Goal: Task Accomplishment & Management: Manage account settings

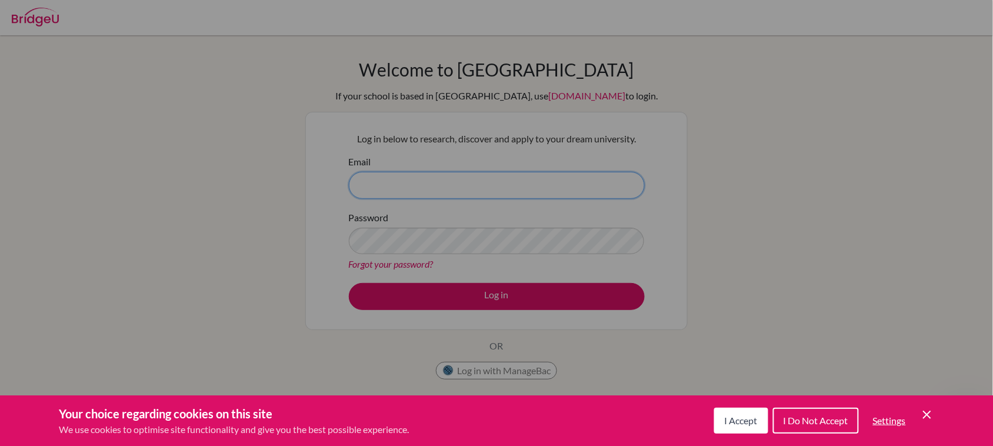
type input "[EMAIL_ADDRESS][PERSON_NAME][DOMAIN_NAME]"
click at [760, 418] on button "I Accept" at bounding box center [741, 420] width 54 height 26
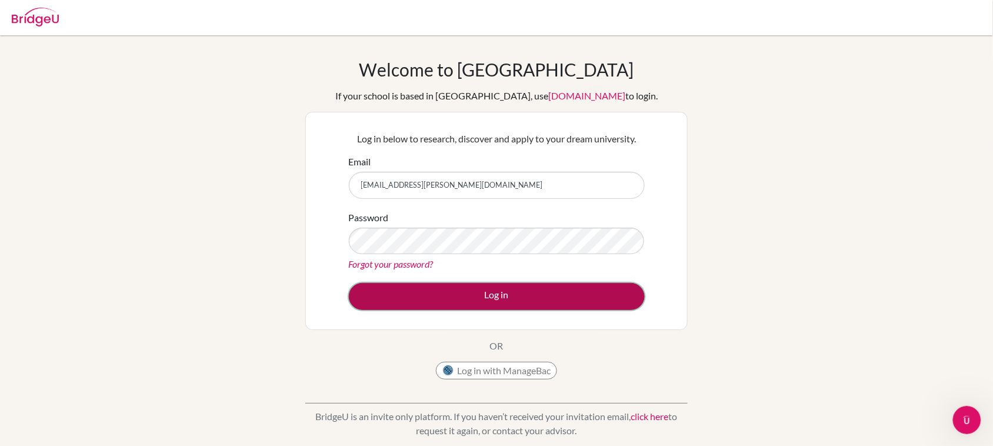
click at [550, 303] on button "Log in" at bounding box center [497, 296] width 296 height 27
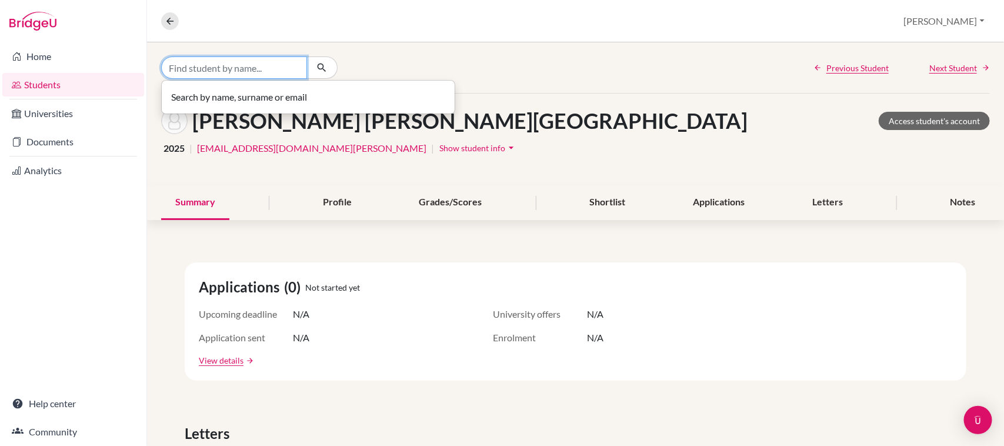
click at [189, 69] on input "Find student by name..." at bounding box center [234, 67] width 146 height 22
type input "adrian"
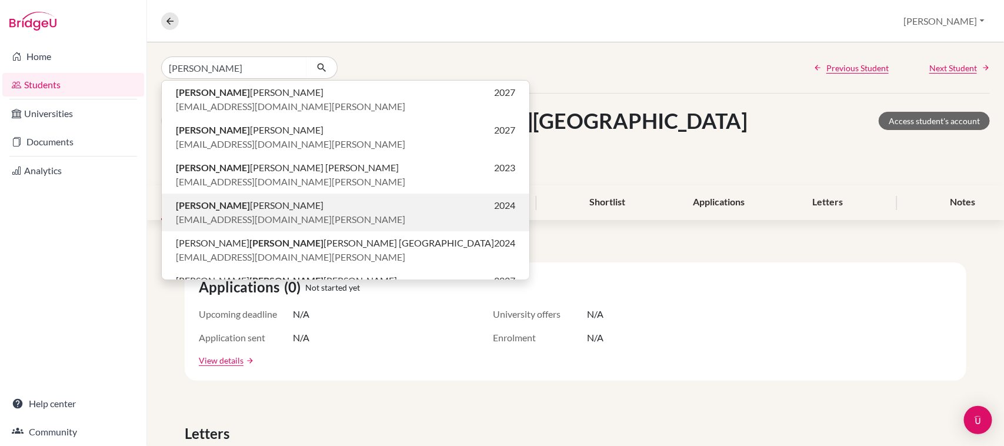
click at [266, 219] on span "a03285@st.fleming.pe" at bounding box center [290, 219] width 229 height 14
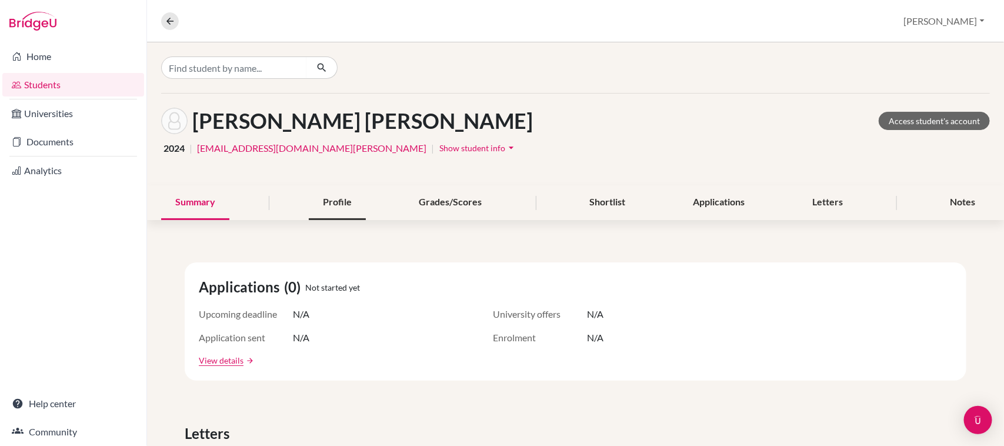
click at [353, 211] on div "Profile" at bounding box center [337, 202] width 57 height 35
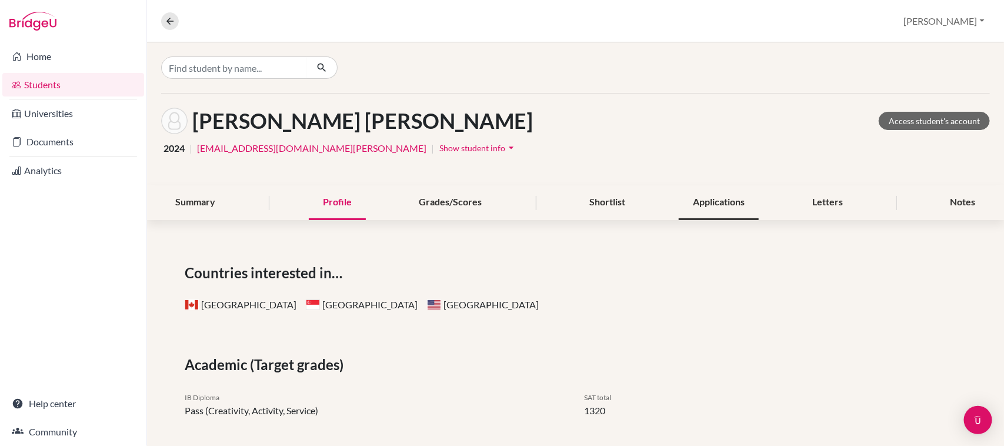
click at [737, 189] on div "Applications" at bounding box center [719, 202] width 80 height 35
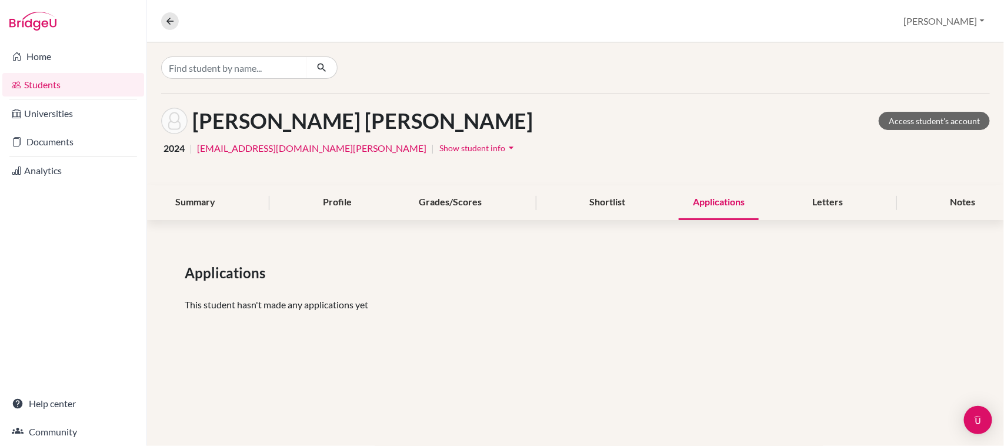
click at [439, 147] on span "Show student info" at bounding box center [472, 148] width 66 height 10
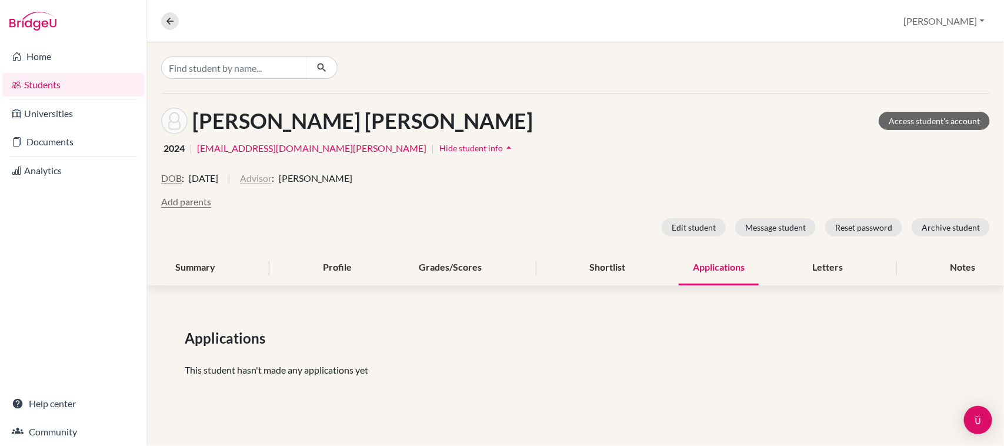
click at [271, 176] on button "Advisor" at bounding box center [256, 178] width 32 height 14
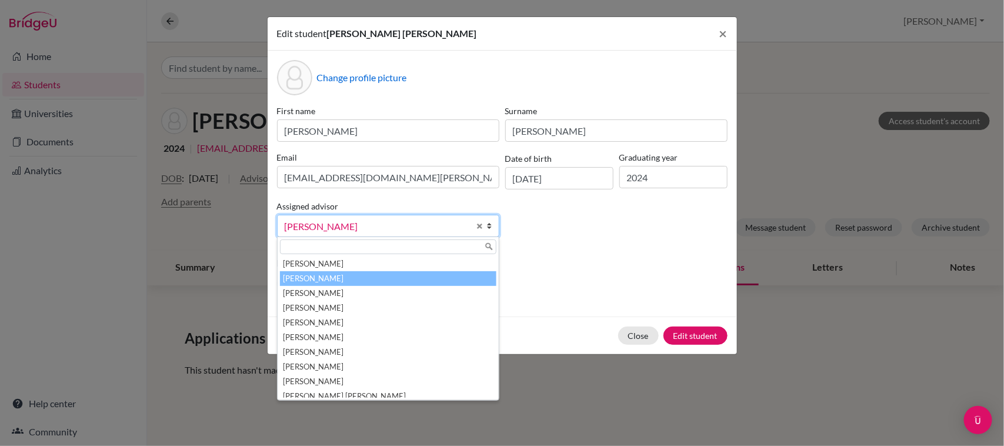
click at [379, 277] on li "Bazán, Pamela" at bounding box center [388, 278] width 216 height 15
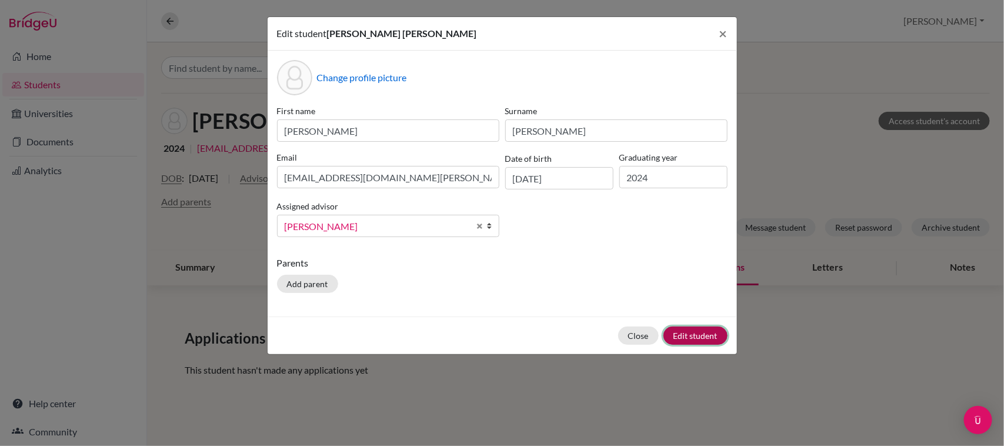
click at [689, 332] on button "Edit student" at bounding box center [695, 335] width 64 height 18
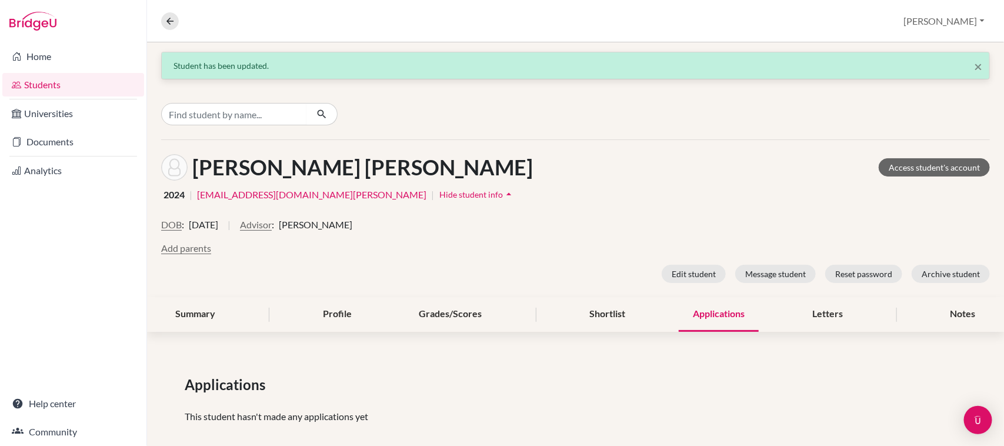
drag, startPoint x: 175, startPoint y: 196, endPoint x: 228, endPoint y: 197, distance: 52.9
click at [175, 196] on span "2024" at bounding box center [173, 195] width 21 height 14
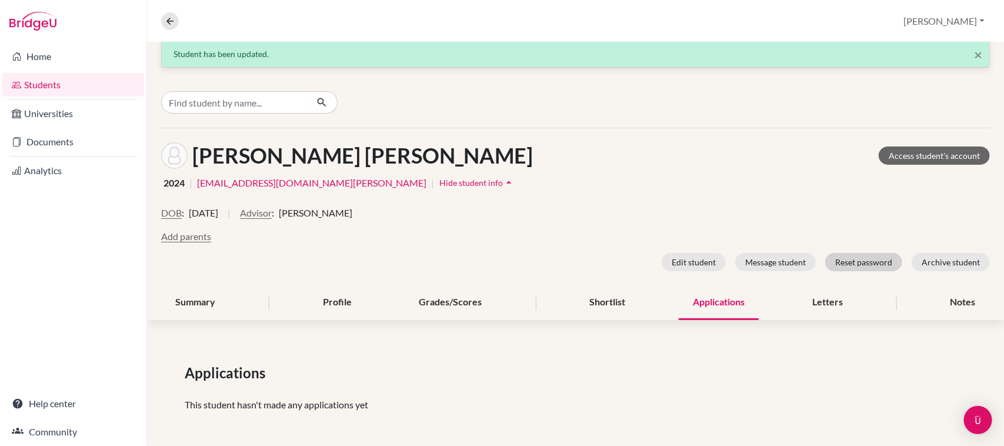
scroll to position [15, 0]
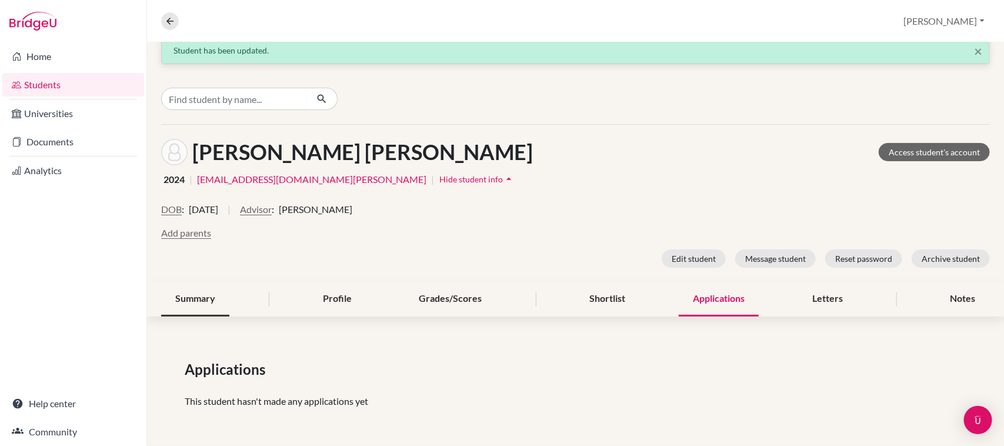
click at [195, 299] on div "Summary" at bounding box center [195, 299] width 68 height 35
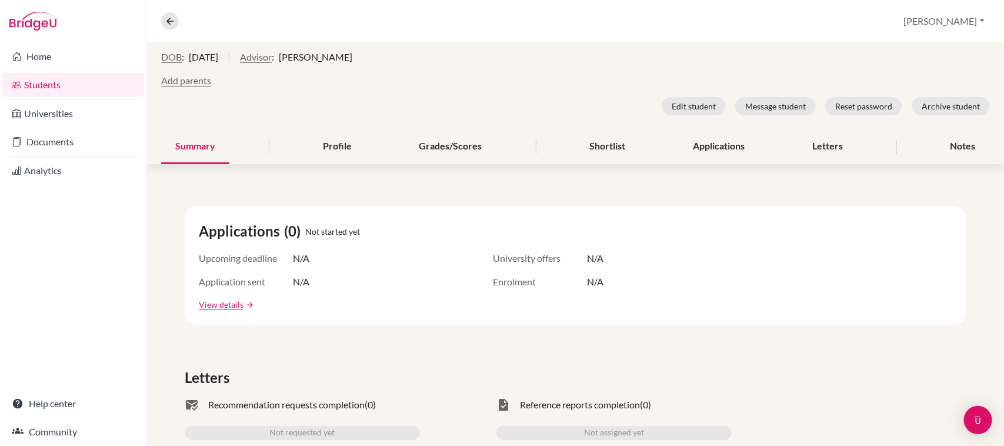
scroll to position [74, 0]
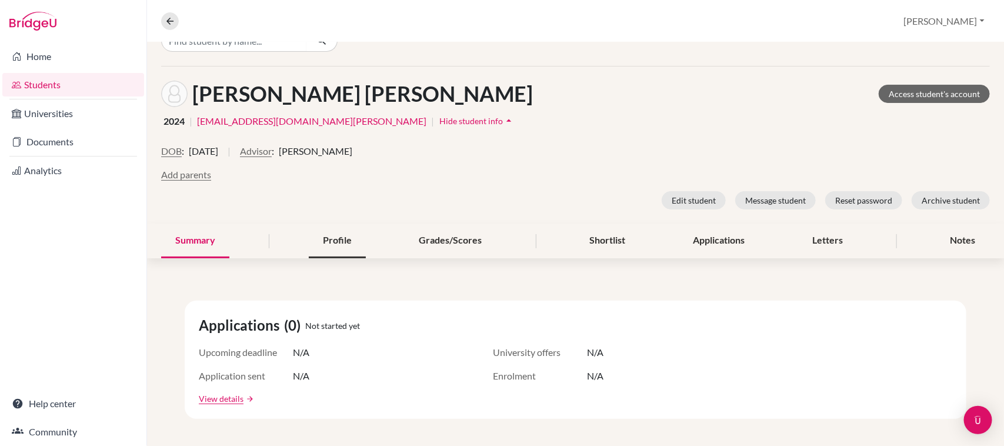
click at [357, 245] on div "Profile" at bounding box center [337, 240] width 57 height 35
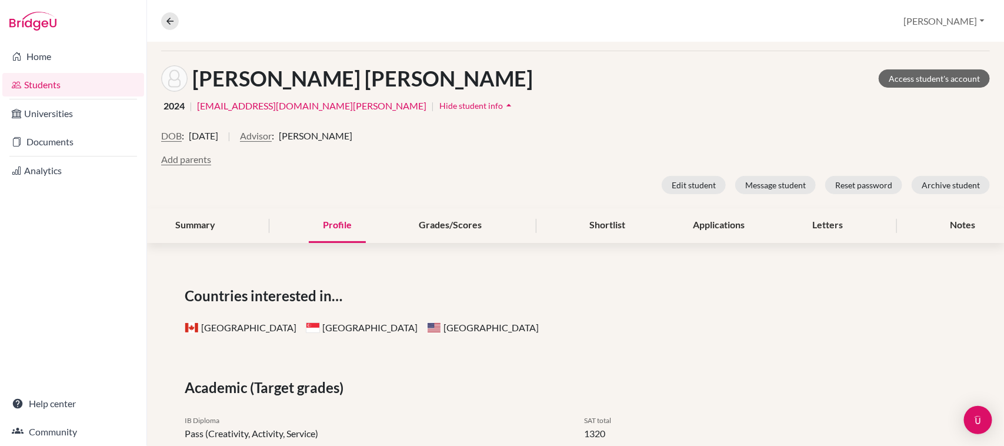
scroll to position [59, 0]
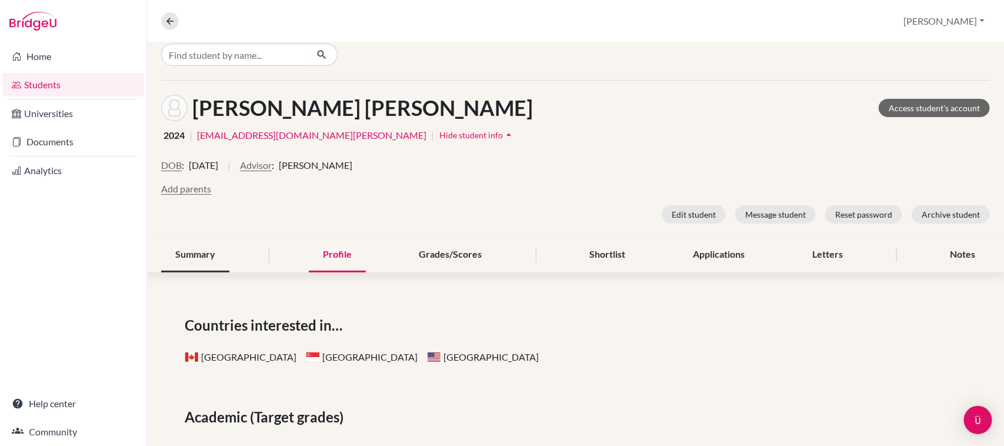
click at [205, 248] on div "Summary" at bounding box center [195, 255] width 68 height 35
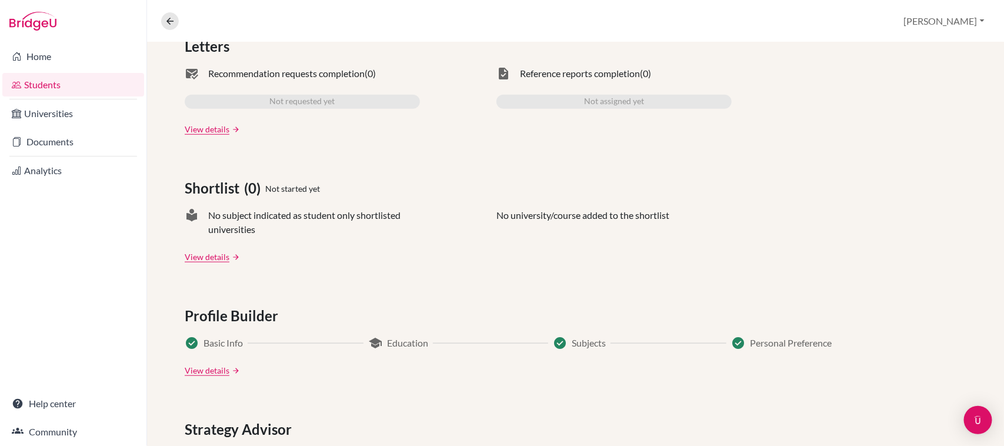
scroll to position [662, 0]
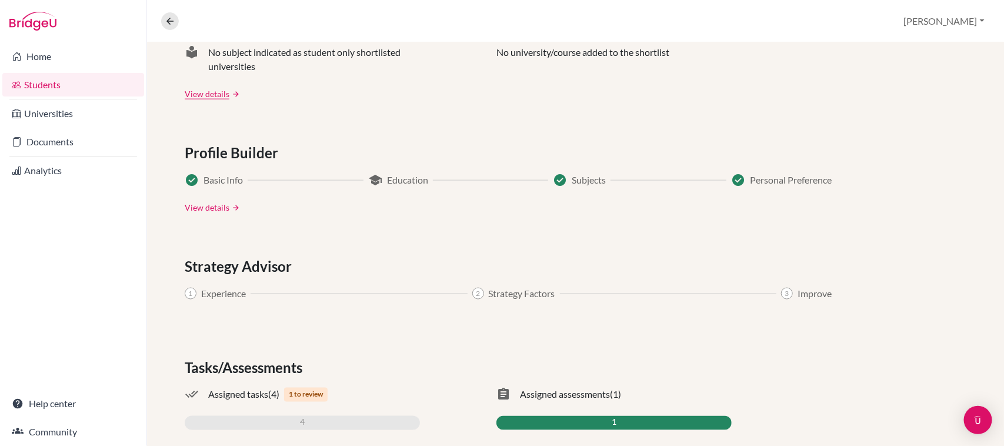
click at [209, 208] on link "View details" at bounding box center [207, 207] width 45 height 12
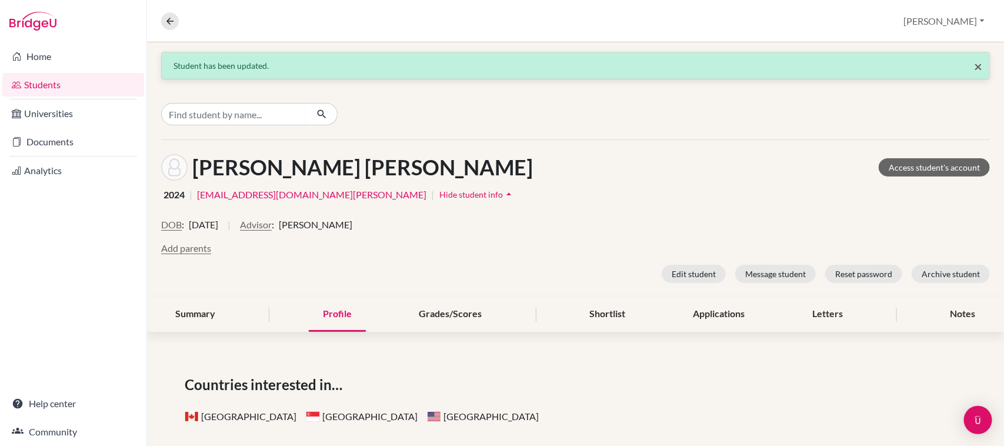
click at [974, 69] on span "×" at bounding box center [978, 66] width 8 height 17
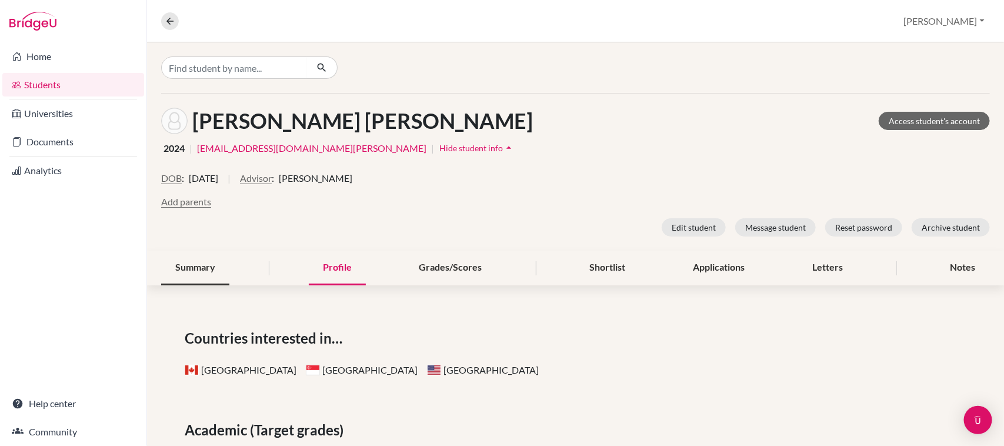
click at [209, 277] on div "Summary" at bounding box center [195, 267] width 68 height 35
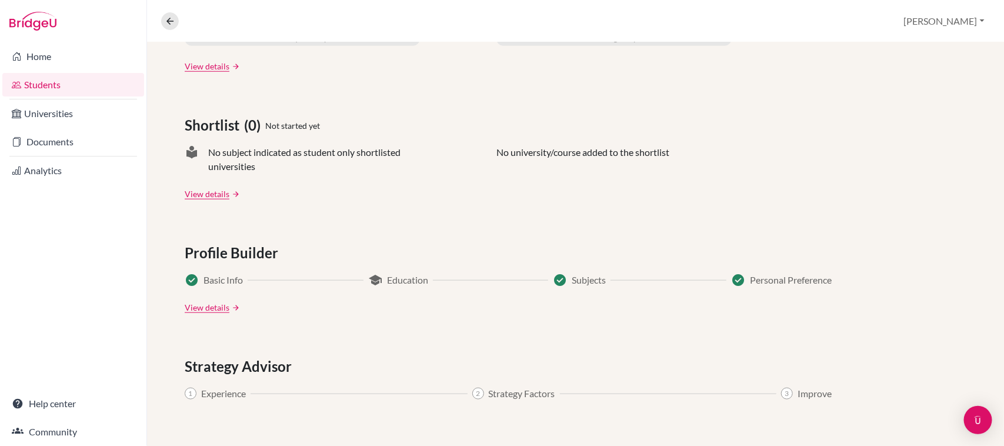
scroll to position [506, 0]
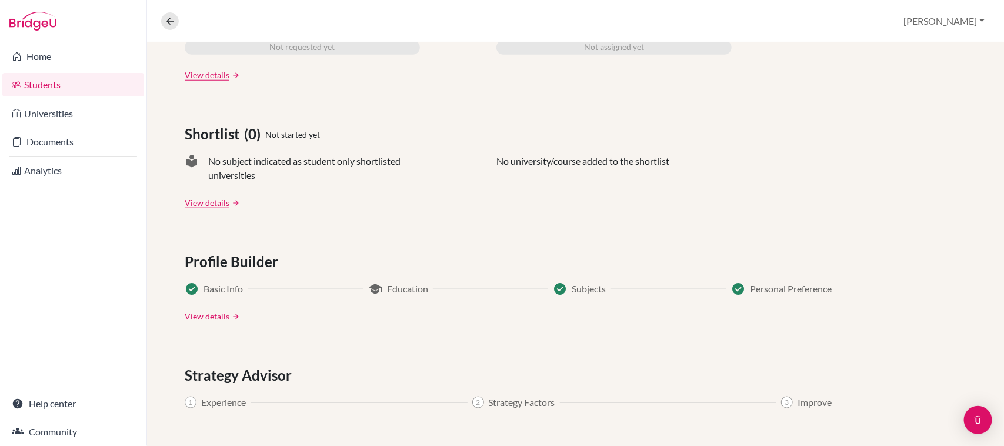
click at [209, 316] on link "View details" at bounding box center [207, 316] width 45 height 12
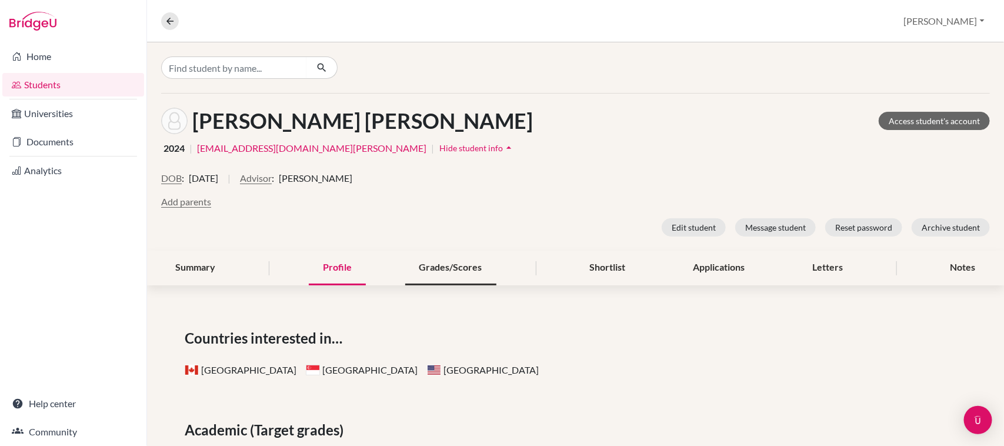
click at [456, 275] on div "Grades/Scores" at bounding box center [450, 267] width 91 height 35
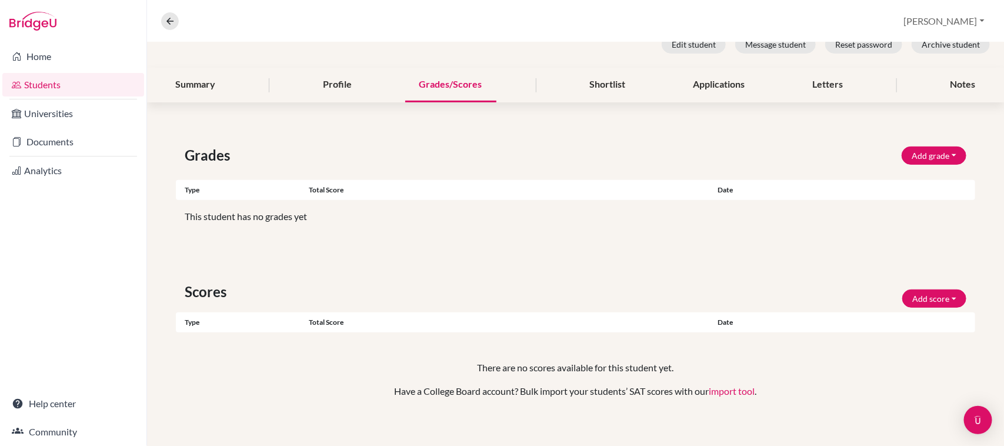
scroll to position [192, 0]
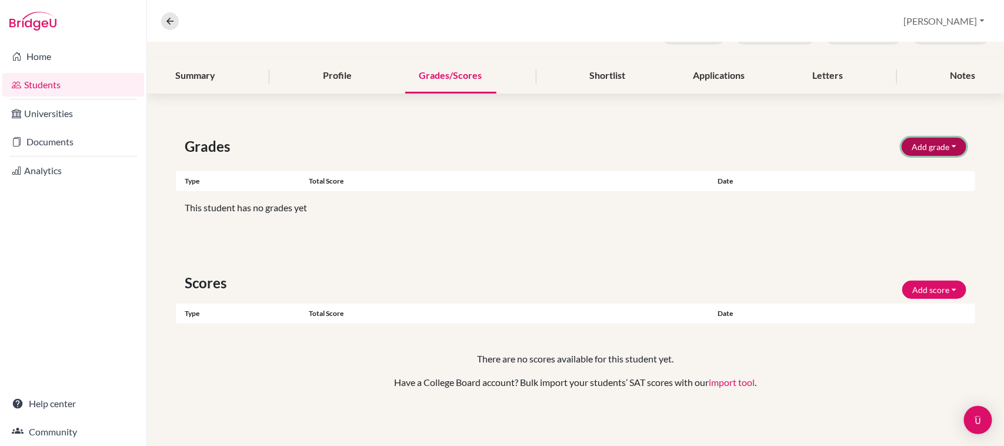
click at [944, 151] on button "Add grade" at bounding box center [933, 147] width 65 height 18
click at [907, 172] on button "IB Predicted" at bounding box center [918, 172] width 93 height 19
select select "HL"
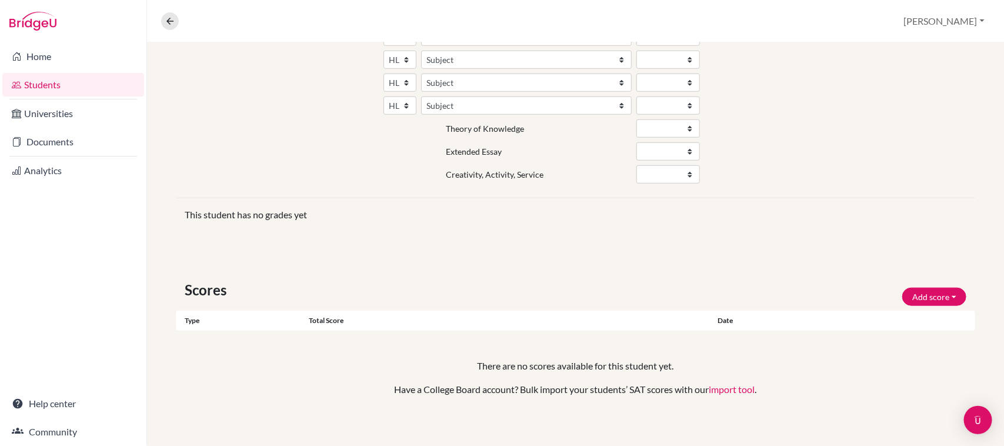
scroll to position [417, 0]
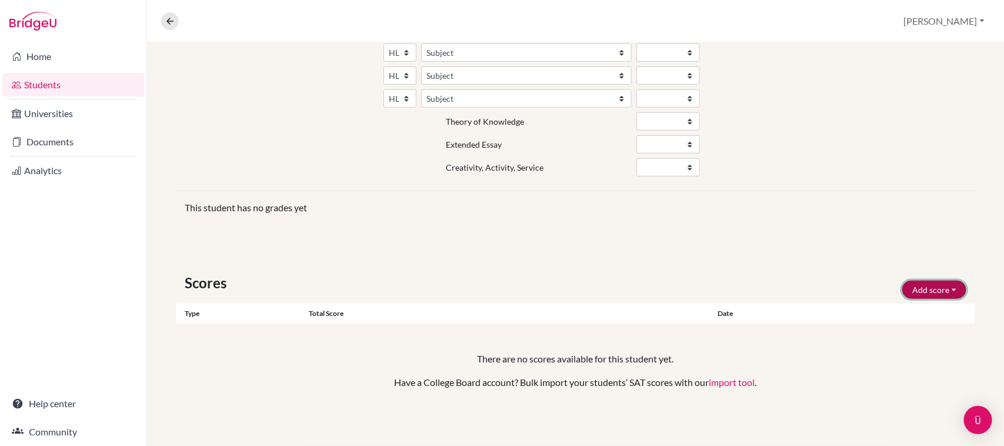
click at [911, 290] on button "Add score" at bounding box center [934, 289] width 64 height 18
click at [898, 316] on button "SAT" at bounding box center [917, 315] width 93 height 19
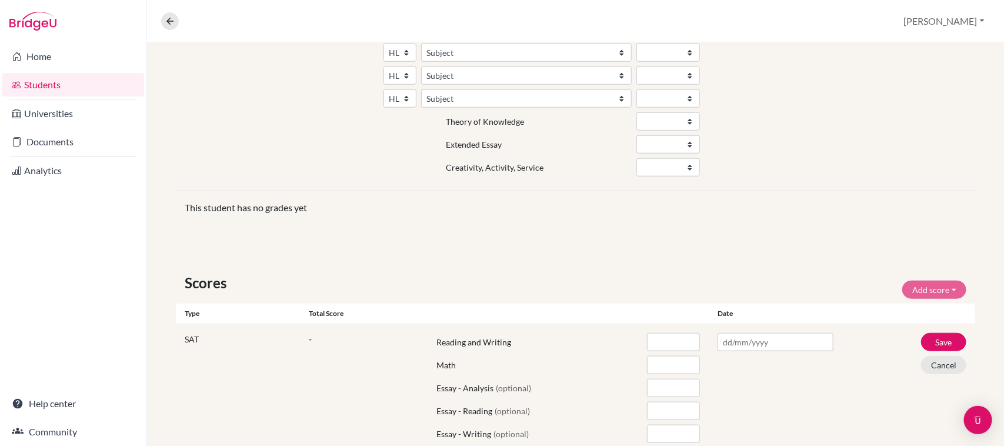
scroll to position [0, 0]
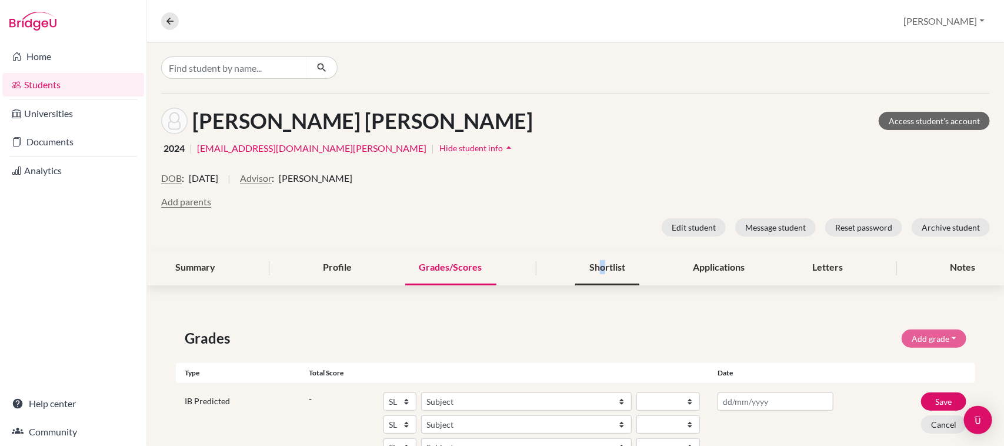
click at [598, 262] on div "Shortlist" at bounding box center [607, 267] width 64 height 35
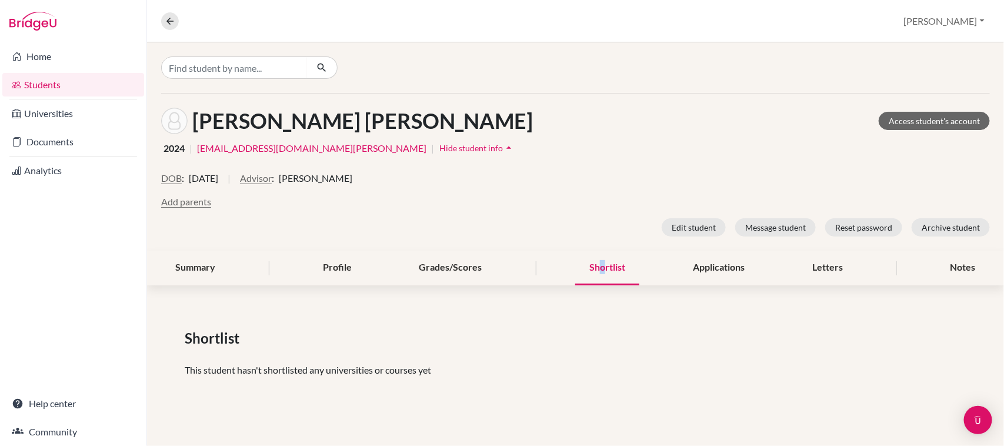
click at [598, 262] on div "Shortlist" at bounding box center [607, 267] width 64 height 35
click at [730, 266] on div "Applications" at bounding box center [719, 267] width 80 height 35
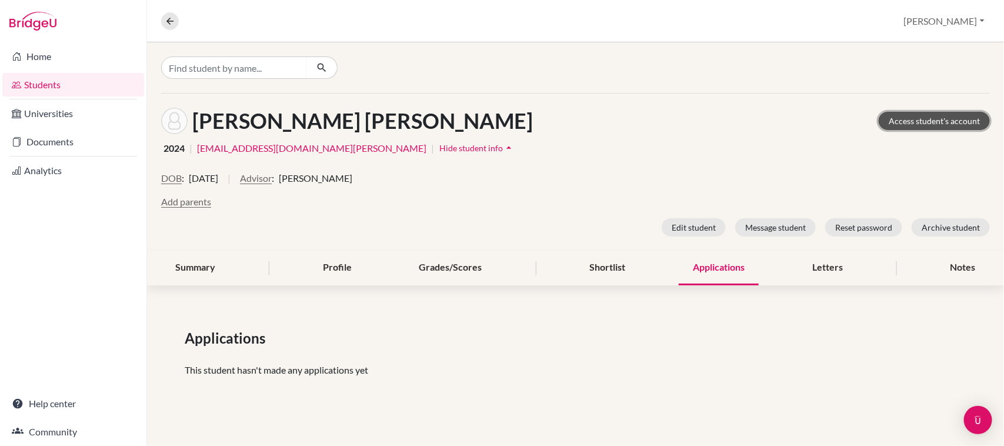
click at [929, 116] on link "Access student's account" at bounding box center [933, 121] width 111 height 18
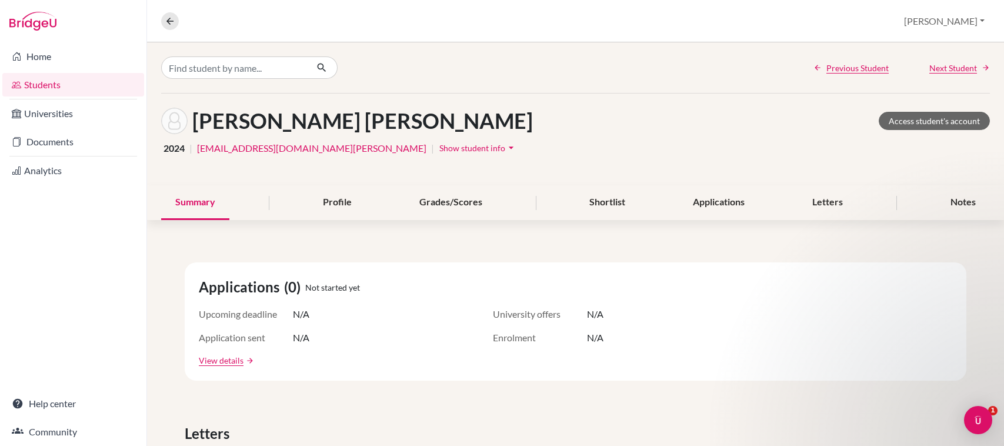
click at [89, 51] on link "Home" at bounding box center [73, 57] width 142 height 24
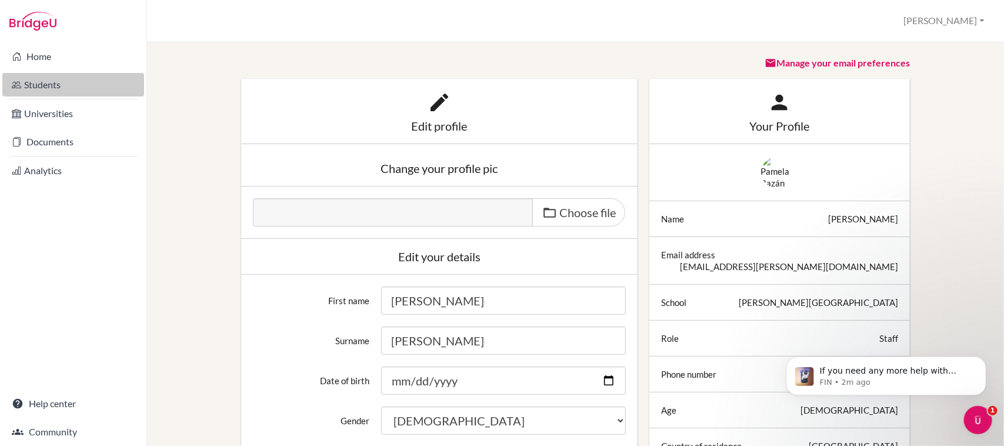
click at [62, 83] on link "Students" at bounding box center [73, 85] width 142 height 24
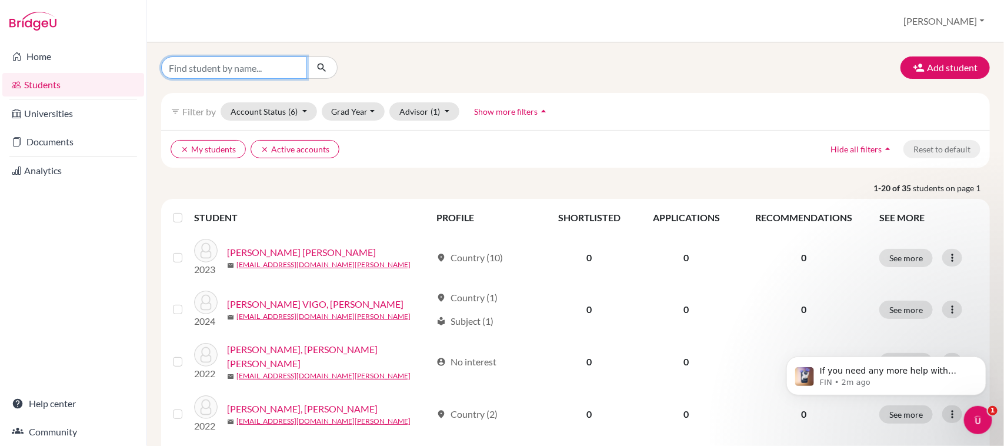
click at [279, 72] on input "Find student by name..." at bounding box center [234, 67] width 146 height 22
type input "[PERSON_NAME][DATE] ciudad"
click button "submit" at bounding box center [321, 67] width 31 height 22
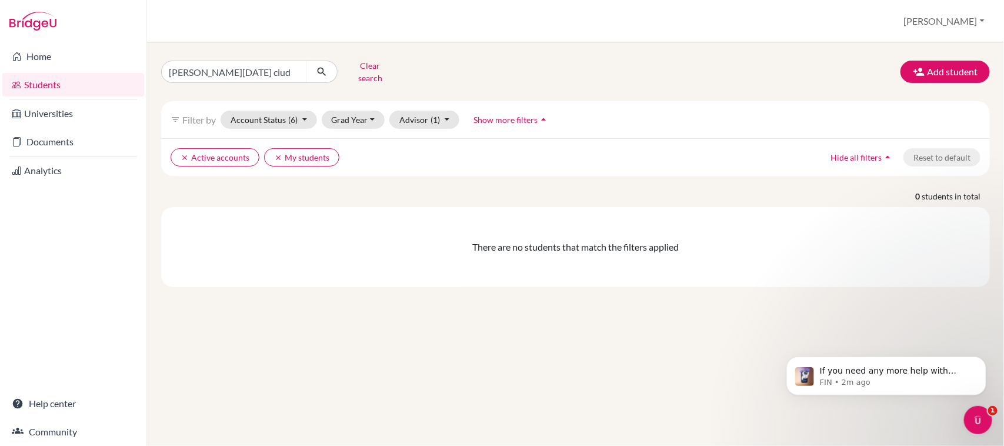
click at [278, 81] on div "ana lucia ciudad Clear search Add student filter_list Filter by Account Status …" at bounding box center [575, 171] width 828 height 230
click at [277, 71] on input "ana lucia ciudad" at bounding box center [234, 72] width 146 height 22
click at [211, 66] on input "ana lucia ciudad" at bounding box center [234, 72] width 146 height 22
click at [210, 69] on input "ana lucia ciudad" at bounding box center [234, 72] width 146 height 22
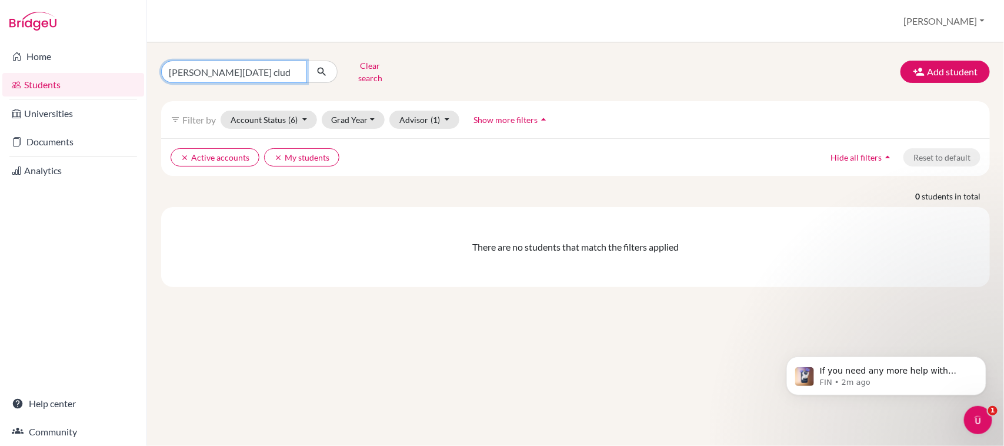
click at [210, 69] on input "ana lucia ciudad" at bounding box center [234, 72] width 146 height 22
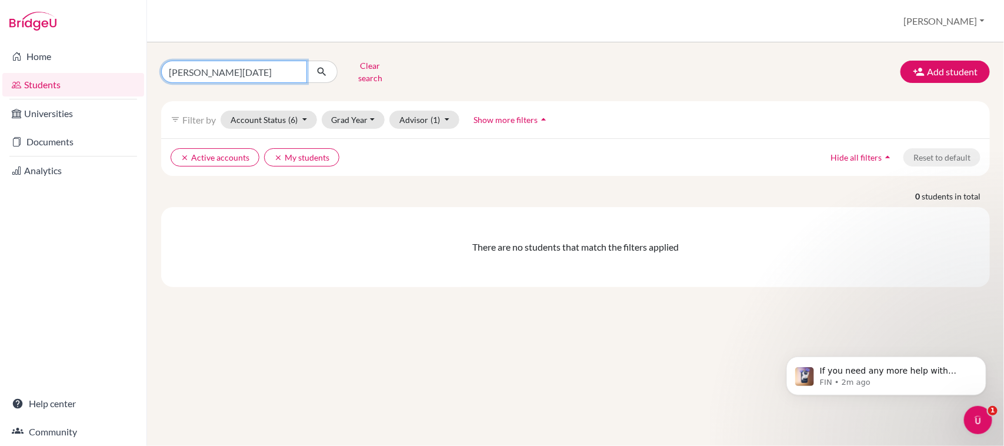
type input "ana lucia"
click button "submit" at bounding box center [321, 72] width 31 height 22
click at [210, 69] on input "ana lucia" at bounding box center [234, 72] width 146 height 22
click at [198, 66] on input "ana lucia" at bounding box center [234, 72] width 146 height 22
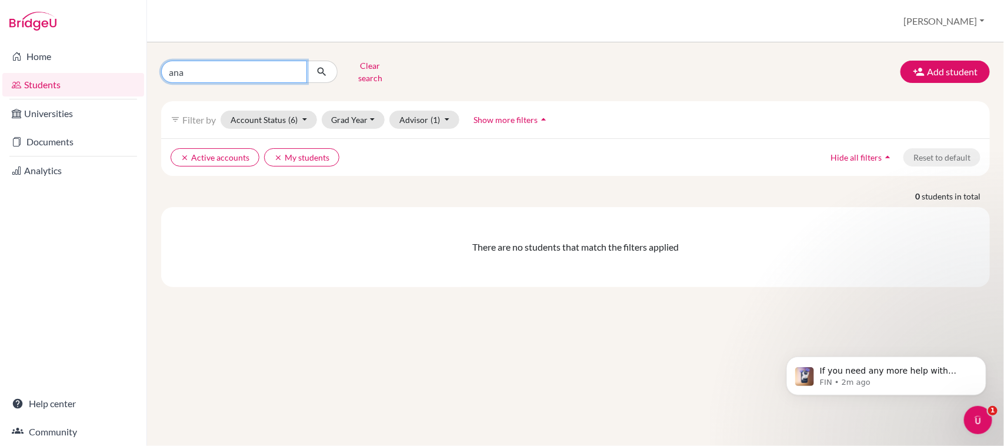
type input "ana"
click at [313, 72] on button "submit" at bounding box center [321, 72] width 31 height 22
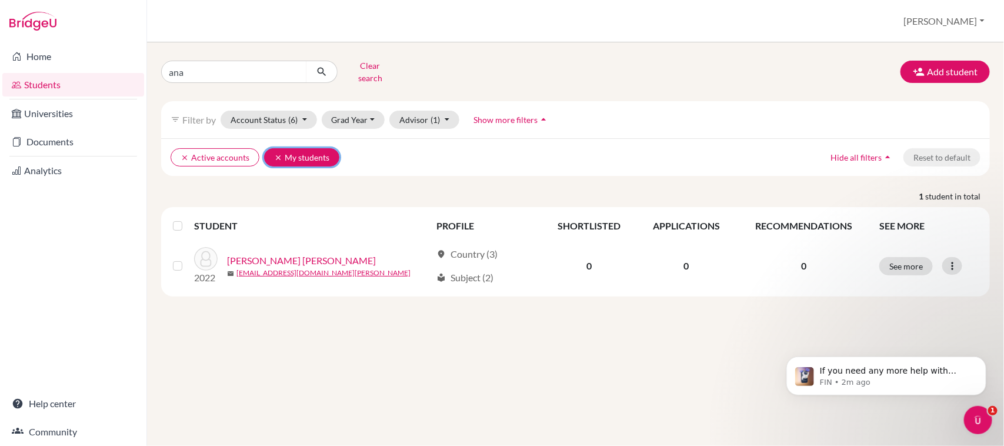
click at [275, 153] on icon "clear" at bounding box center [278, 157] width 8 height 8
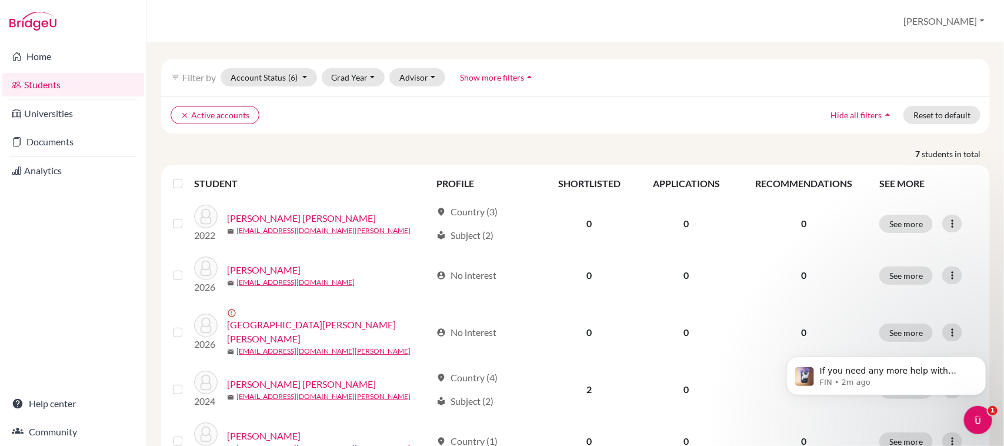
scroll to position [147, 0]
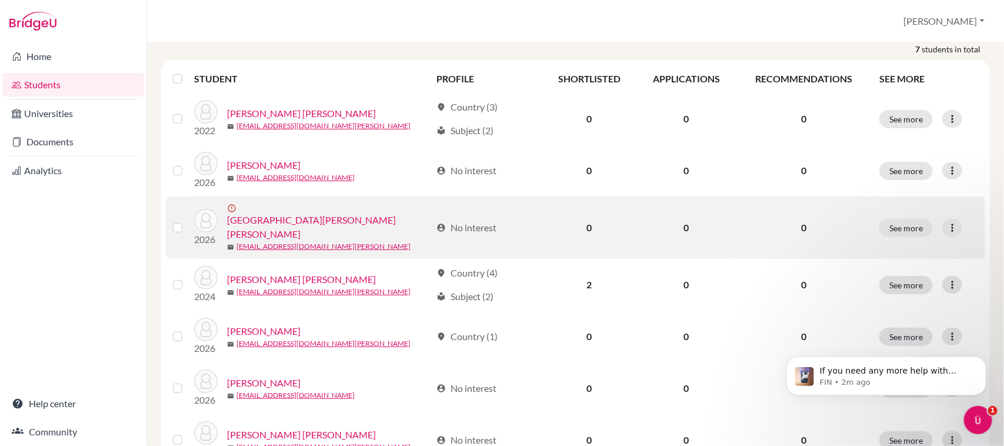
click at [288, 213] on link "CIUDAD AMAYA, Ana Lucia" at bounding box center [329, 227] width 204 height 28
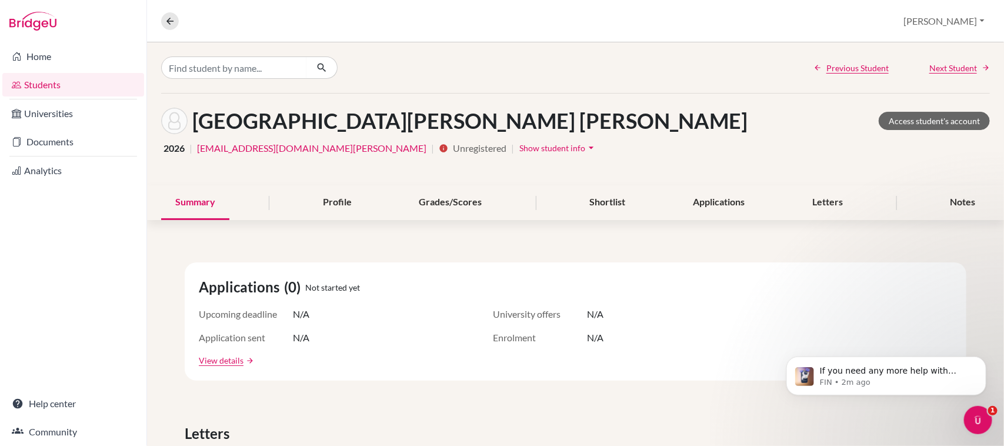
click at [300, 146] on div "2026 | a02821@st.fleming.pe | info Unregistered | Show student info arrow_drop_…" at bounding box center [575, 148] width 828 height 18
click at [519, 148] on span "Show student info" at bounding box center [552, 148] width 66 height 10
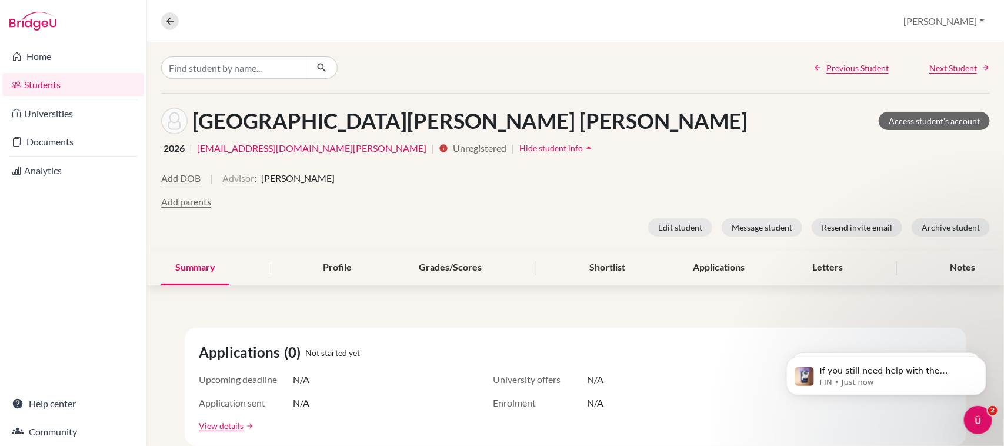
click at [237, 176] on button "Advisor" at bounding box center [238, 178] width 32 height 14
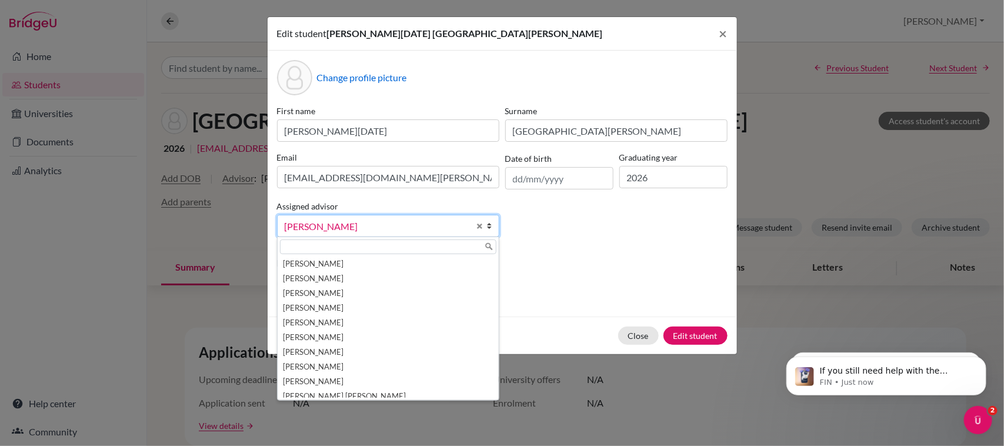
scroll to position [94, 0]
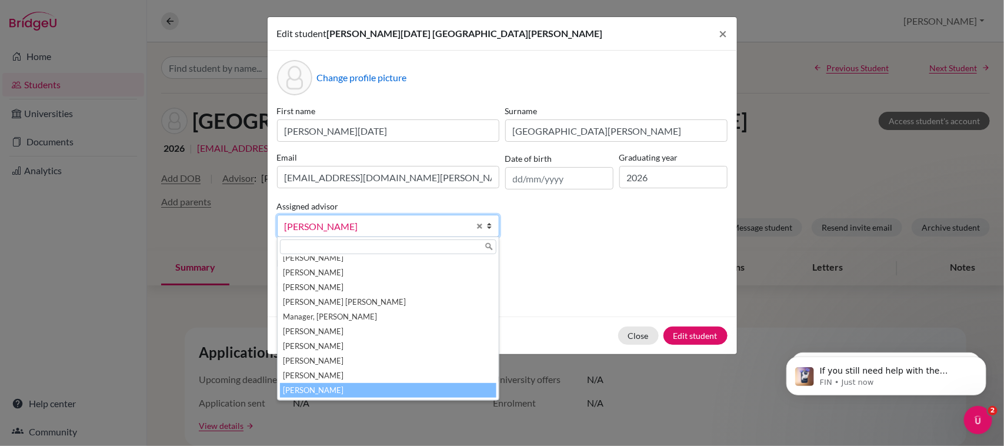
click at [390, 226] on span "Sandoval, Kariny" at bounding box center [377, 226] width 185 height 15
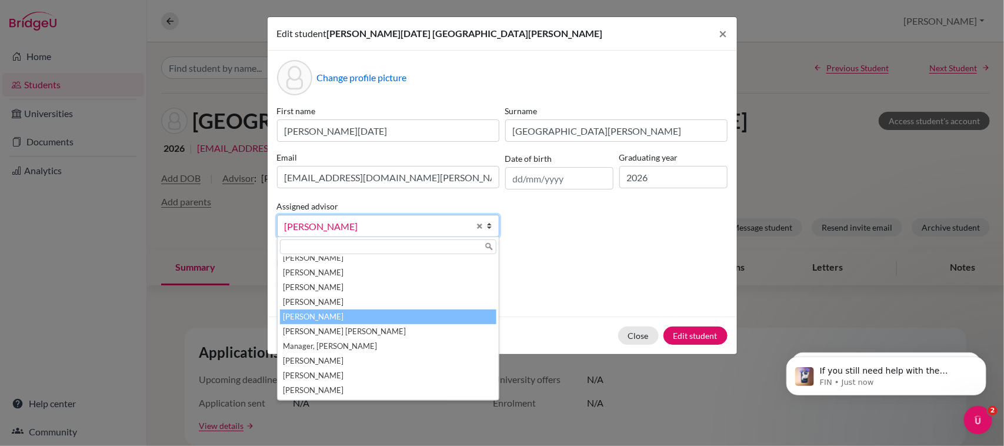
scroll to position [0, 0]
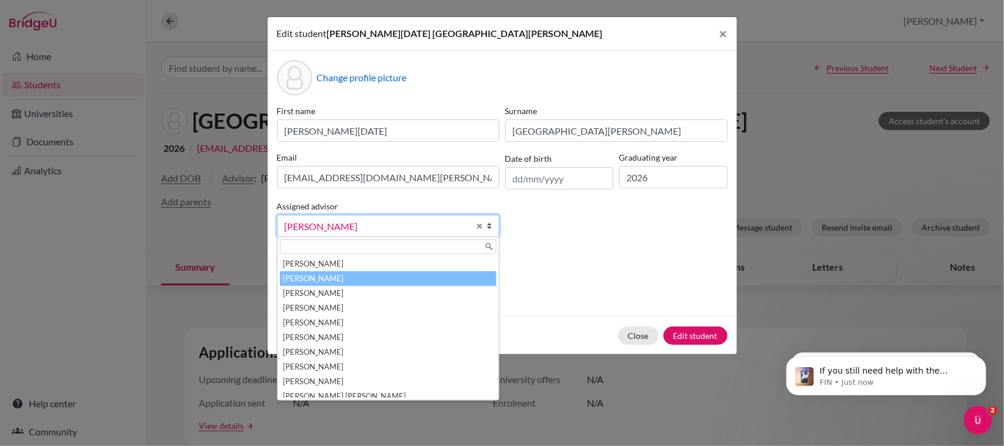
click at [330, 278] on li "Bazán, Pamela" at bounding box center [388, 278] width 216 height 15
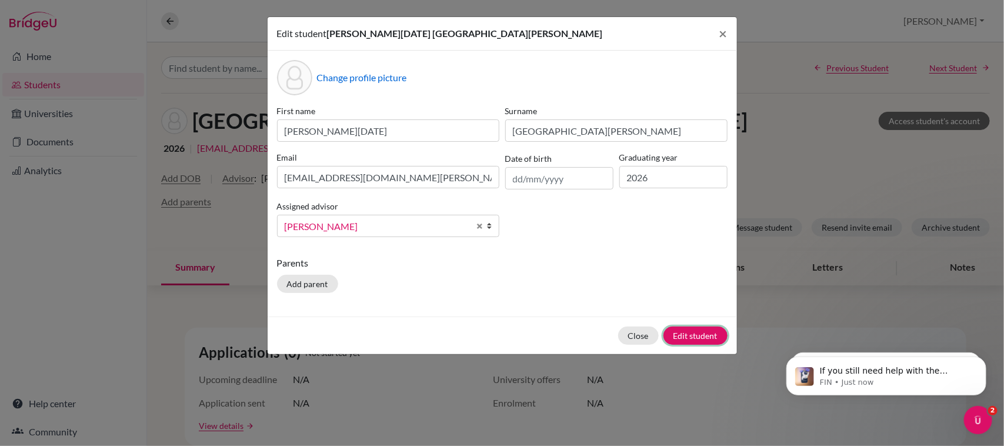
click at [677, 336] on button "Edit student" at bounding box center [695, 335] width 64 height 18
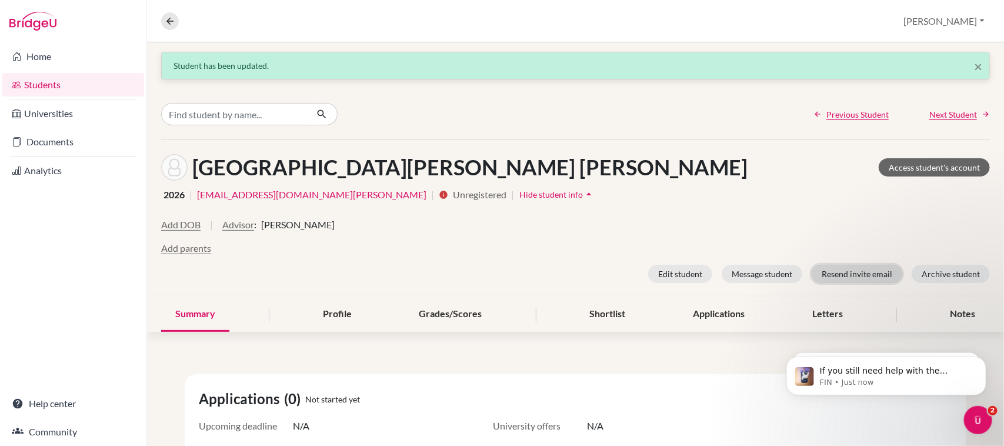
click at [824, 275] on button "Resend invite email" at bounding box center [856, 274] width 91 height 18
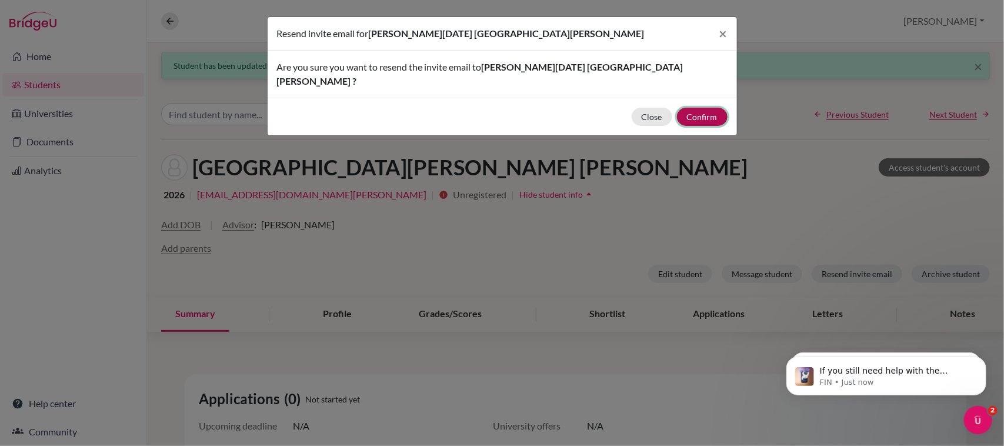
click at [695, 108] on button "Confirm" at bounding box center [702, 117] width 51 height 18
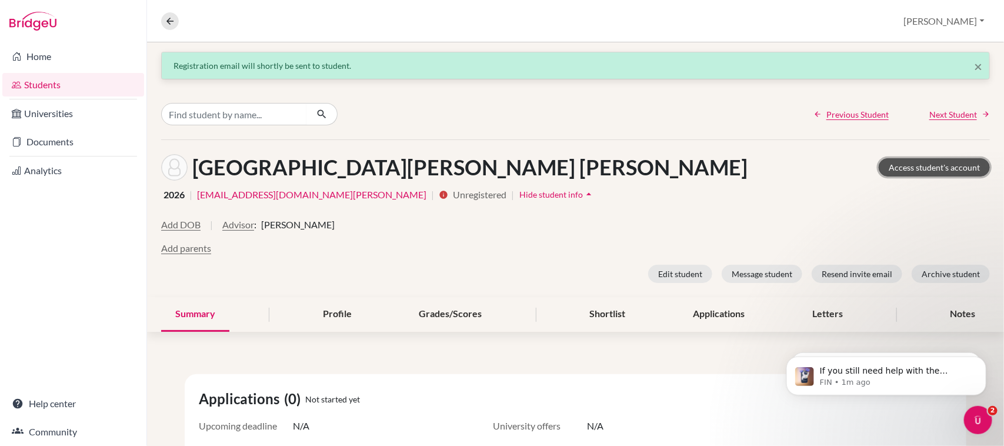
click at [891, 172] on link "Access student's account" at bounding box center [933, 167] width 111 height 18
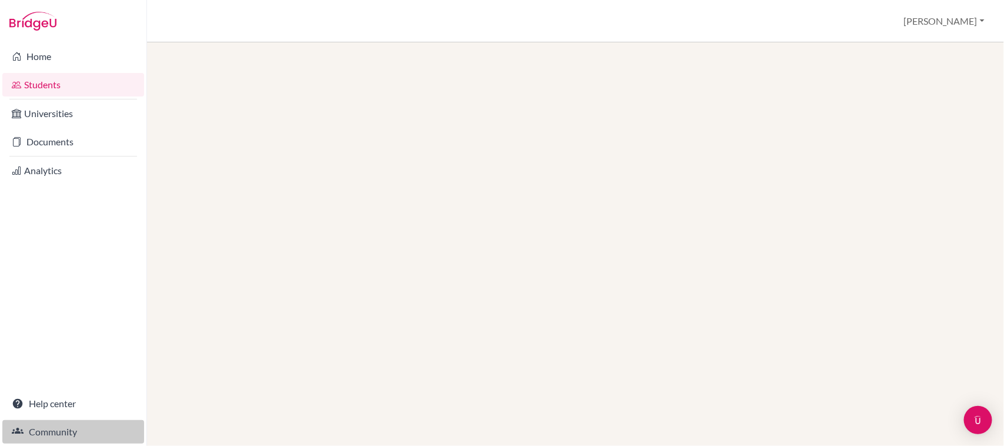
click at [89, 422] on link "Community" at bounding box center [73, 432] width 142 height 24
